Goal: Task Accomplishment & Management: Understand process/instructions

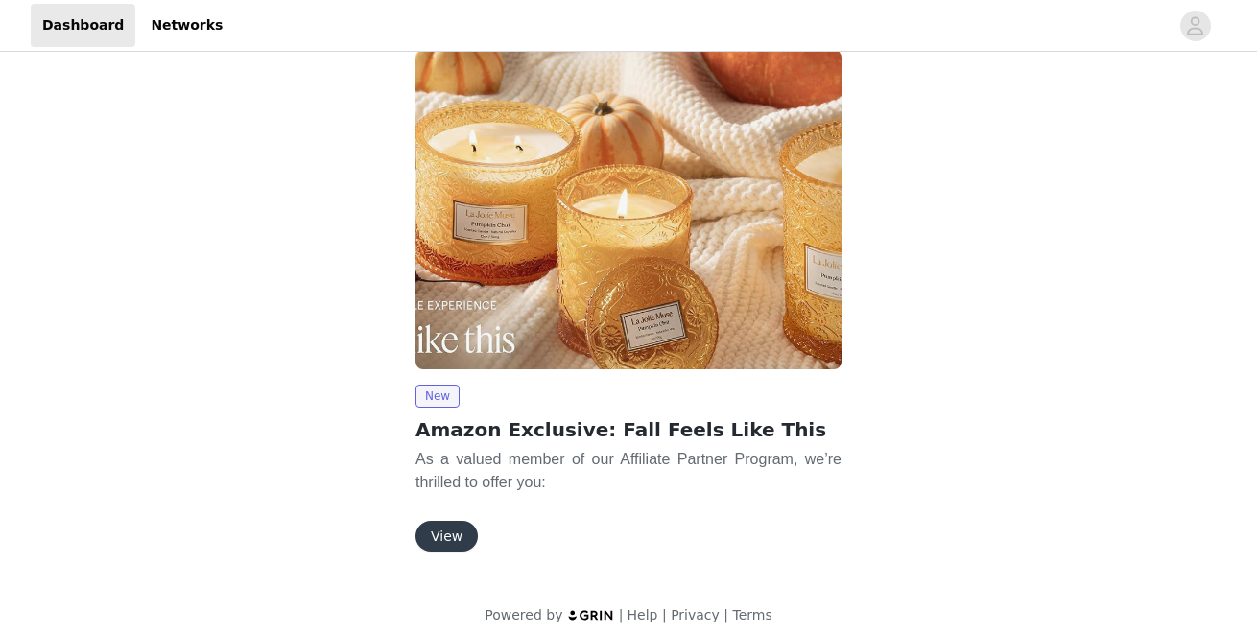
scroll to position [179, 0]
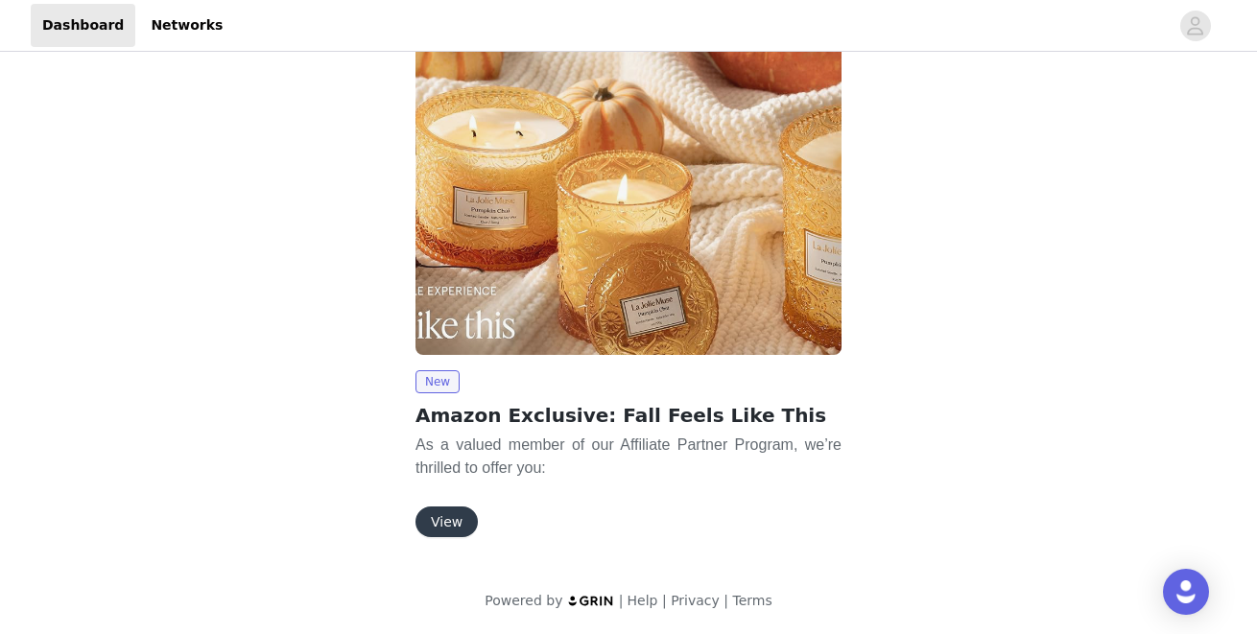
click at [456, 513] on button "View" at bounding box center [447, 522] width 62 height 31
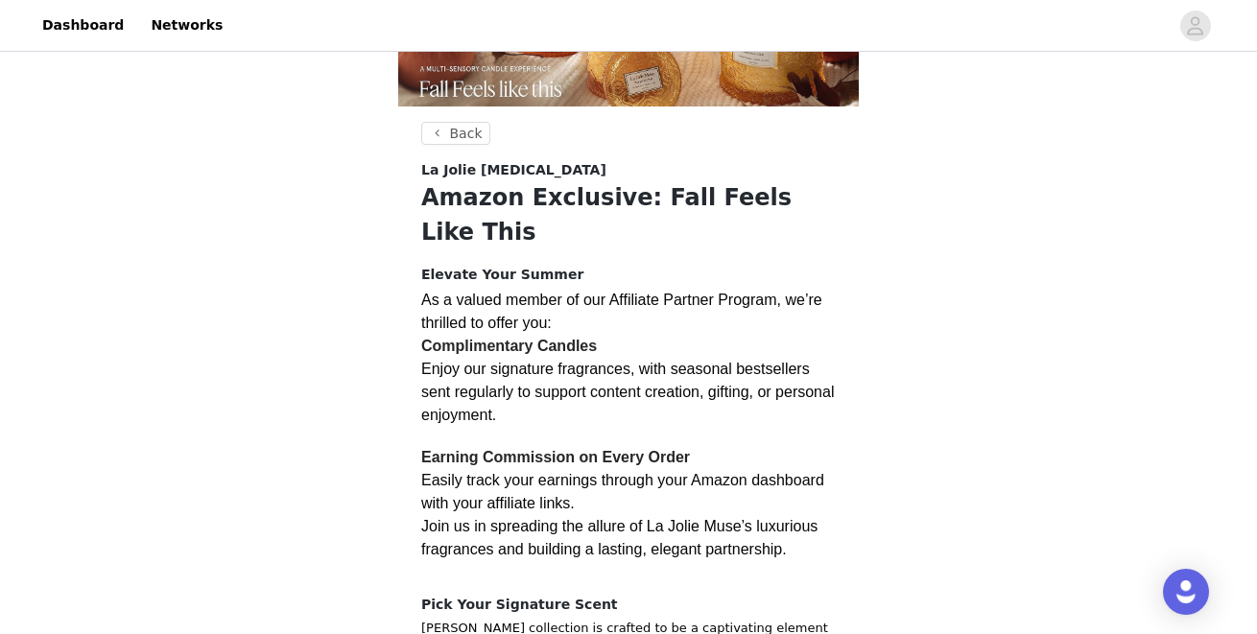
scroll to position [154, 0]
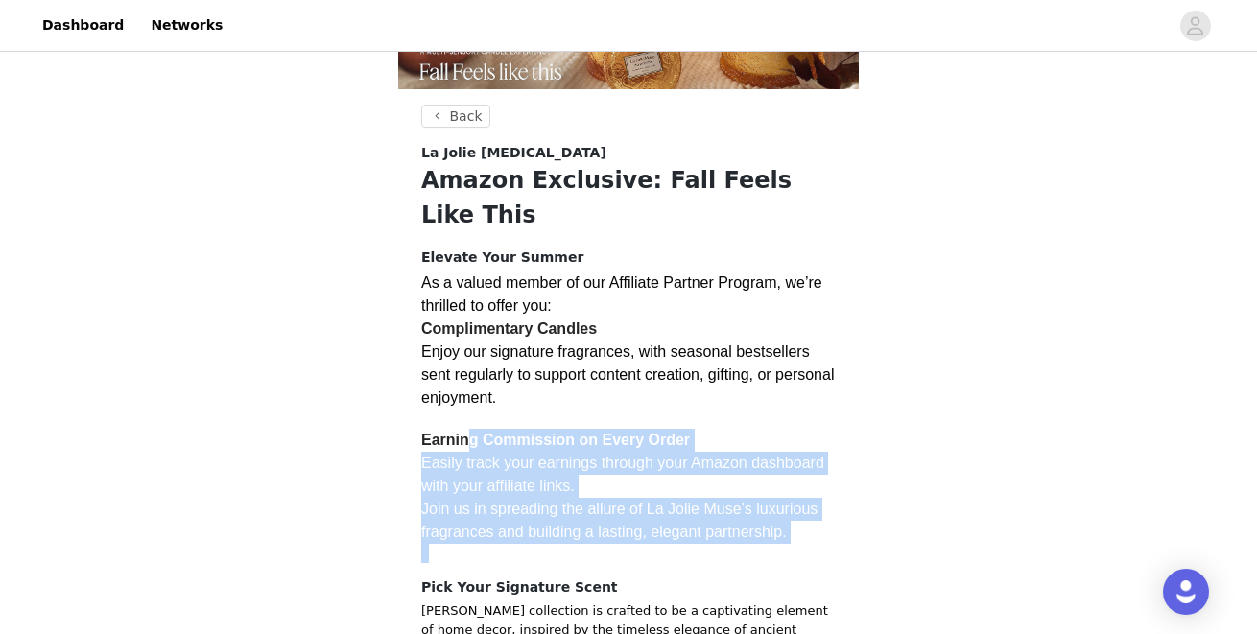
drag, startPoint x: 468, startPoint y: 398, endPoint x: 661, endPoint y: 543, distance: 241.2
click at [661, 543] on section "Back La Jolie [MEDICAL_DATA] Amazon Exclusive: Fall Feels Like This Elevate You…" at bounding box center [628, 560] width 461 height 910
click at [661, 578] on h4 "Pick Your Signature Scent" at bounding box center [628, 588] width 415 height 20
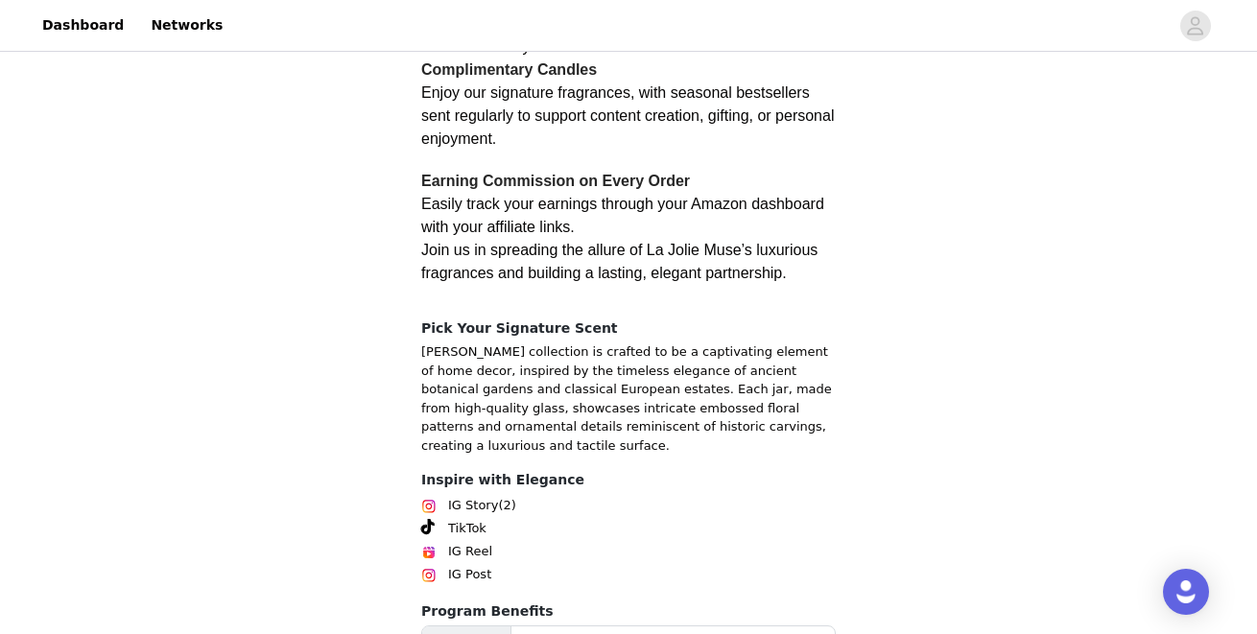
scroll to position [592, 0]
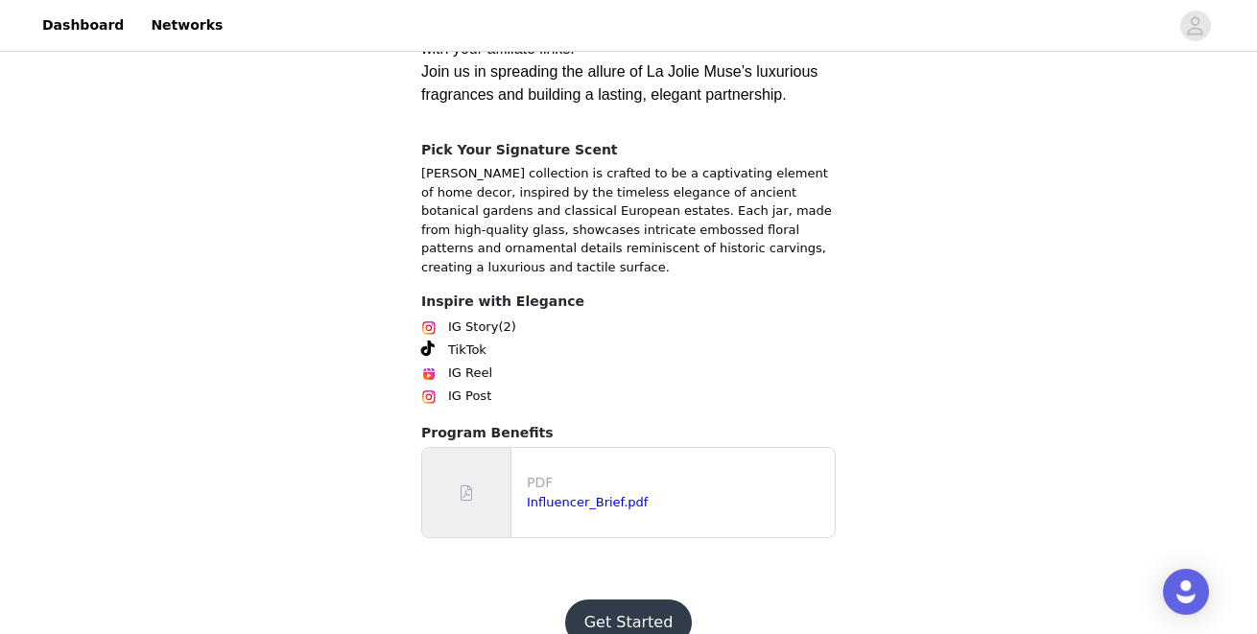
click at [631, 600] on button "Get Started" at bounding box center [629, 623] width 128 height 46
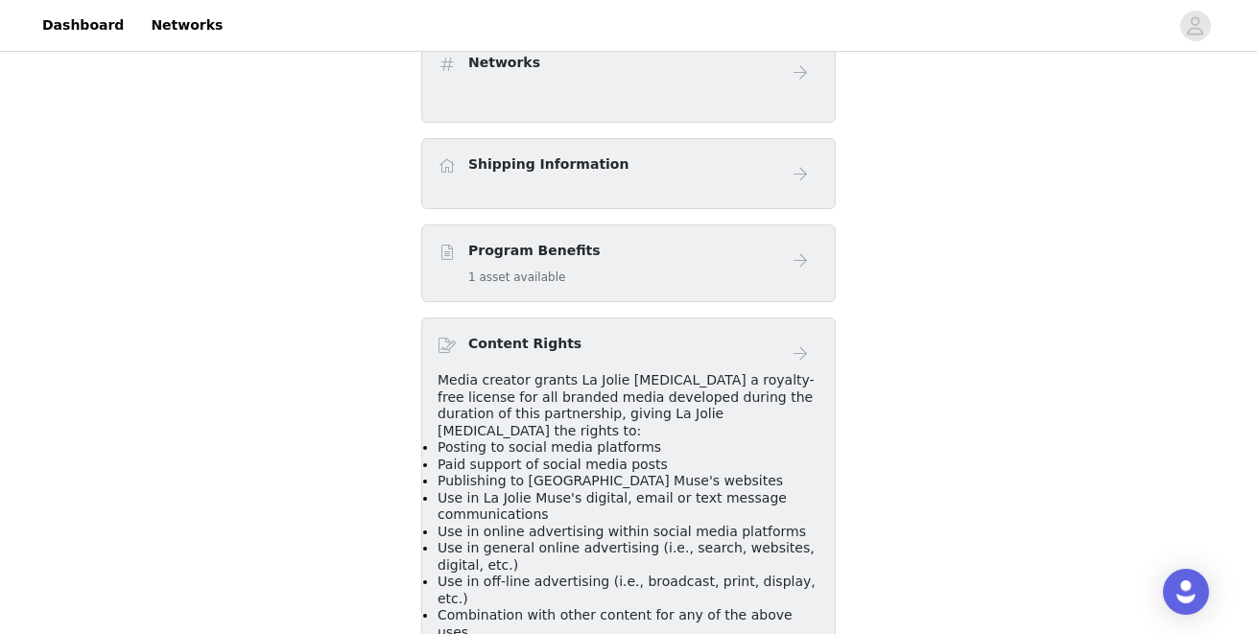
scroll to position [603, 0]
